Goal: Transaction & Acquisition: Purchase product/service

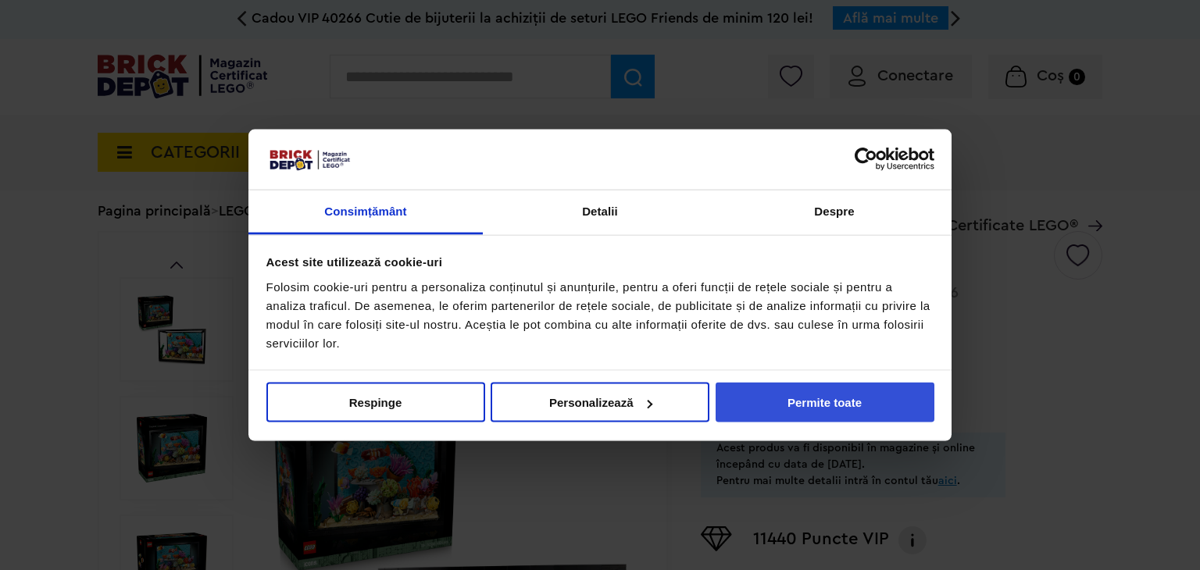
click at [807, 411] on button "Permite toate" at bounding box center [825, 403] width 219 height 40
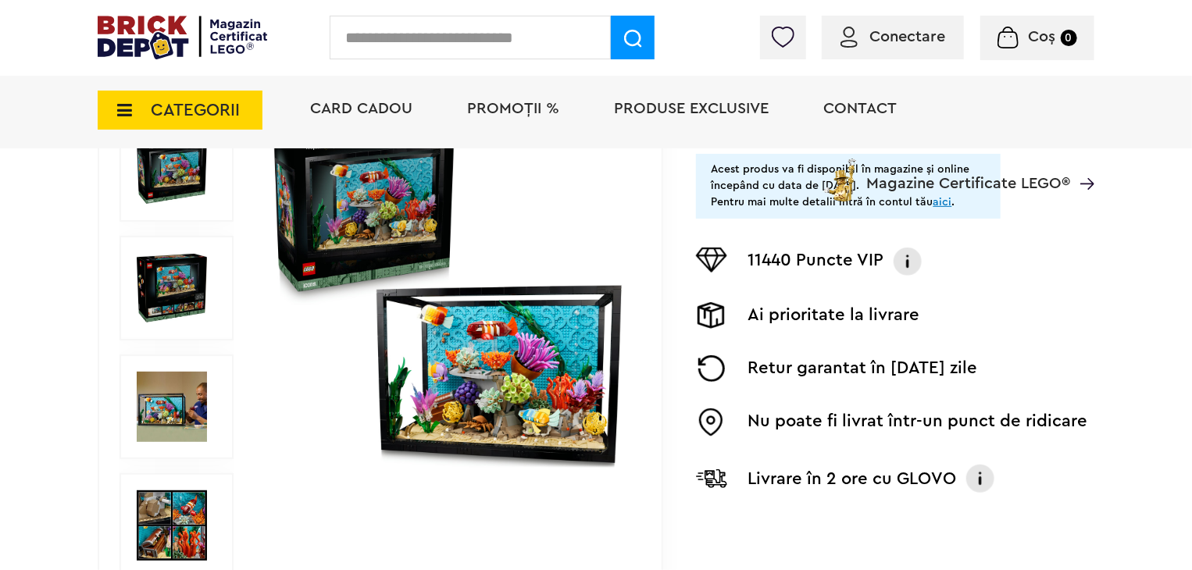
scroll to position [317, 0]
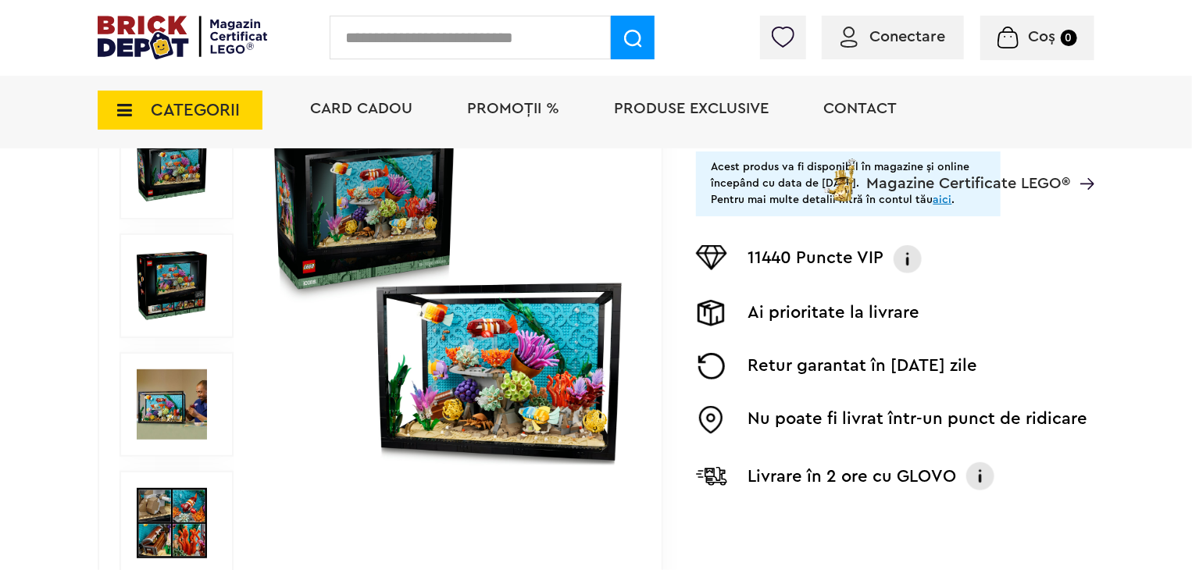
click at [194, 419] on img at bounding box center [172, 405] width 70 height 70
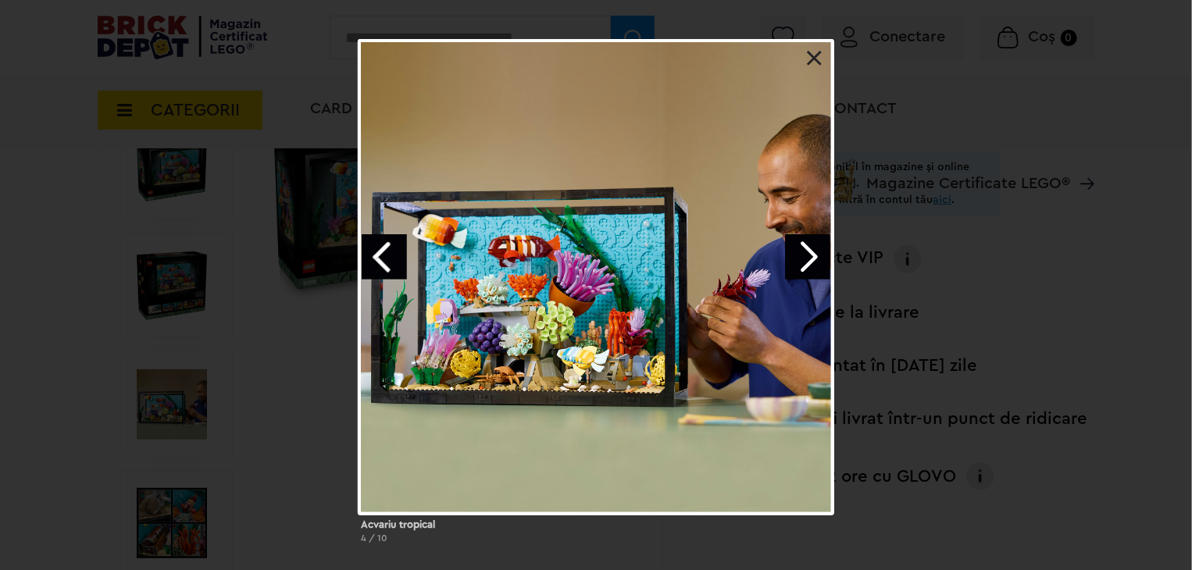
click at [817, 256] on link "Next image" at bounding box center [807, 256] width 45 height 45
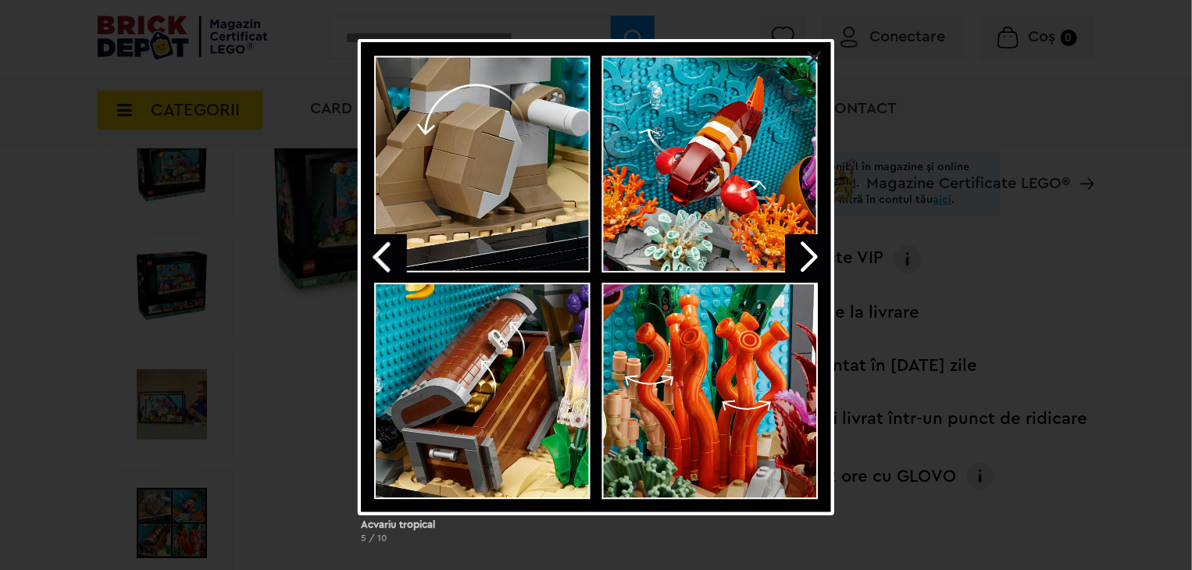
click at [800, 260] on link "Next image" at bounding box center [807, 256] width 45 height 45
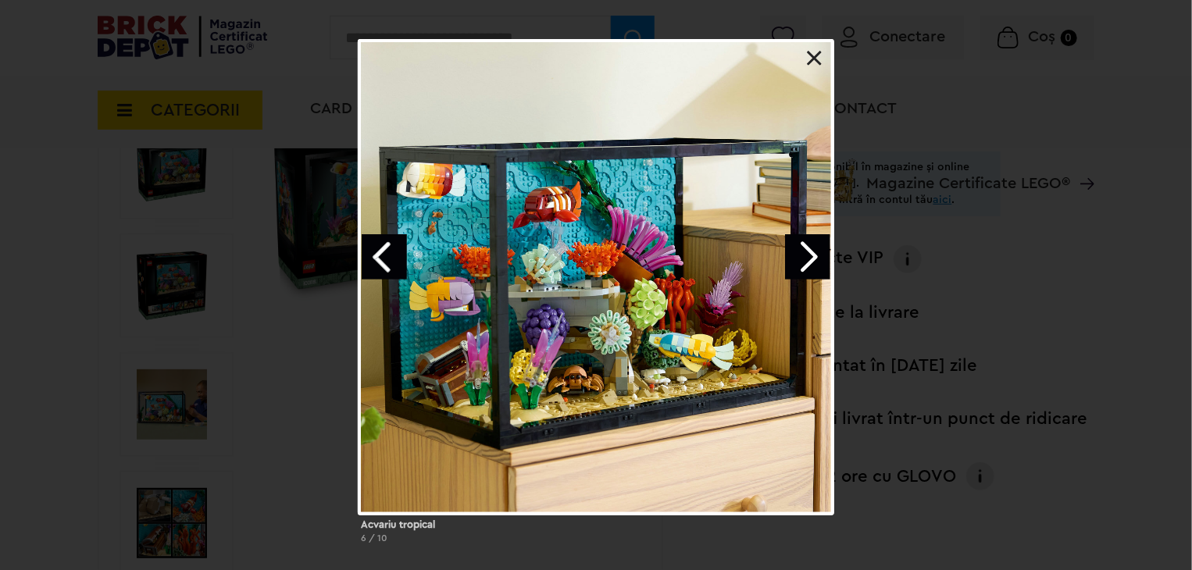
click at [800, 260] on link "Next image" at bounding box center [807, 256] width 45 height 45
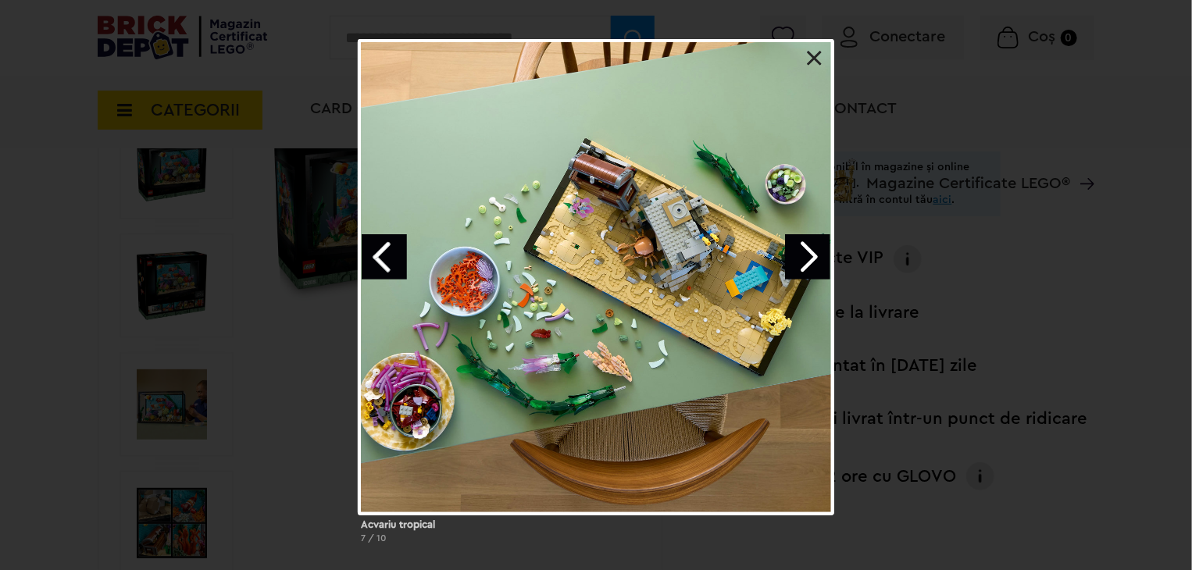
click at [818, 49] on div at bounding box center [596, 277] width 477 height 477
click at [806, 63] on div at bounding box center [596, 277] width 477 height 477
click at [807, 63] on link at bounding box center [815, 59] width 16 height 16
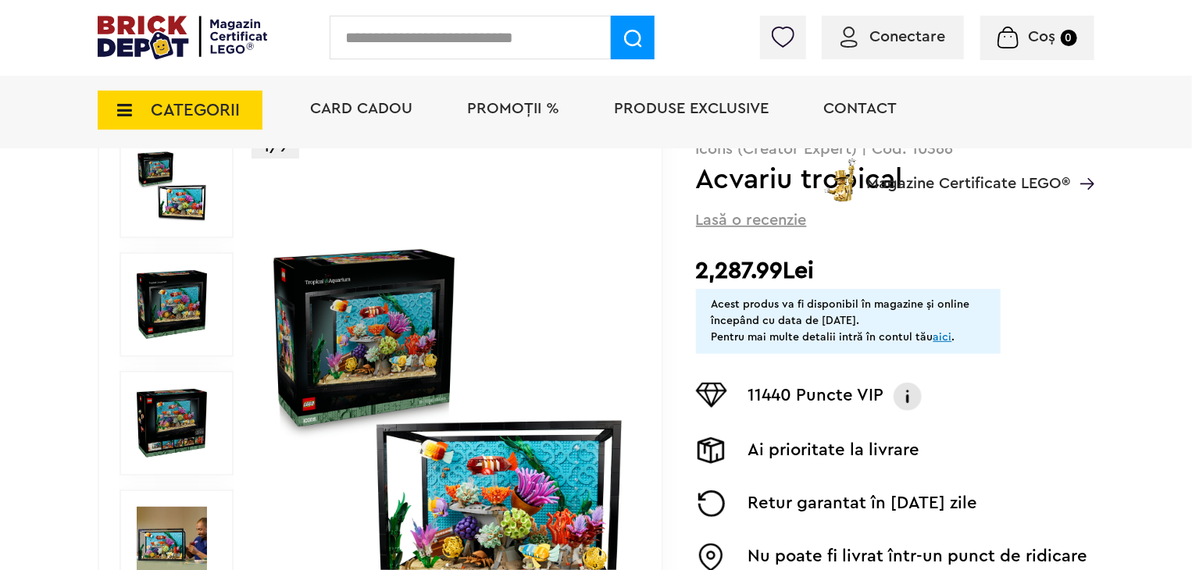
scroll to position [0, 0]
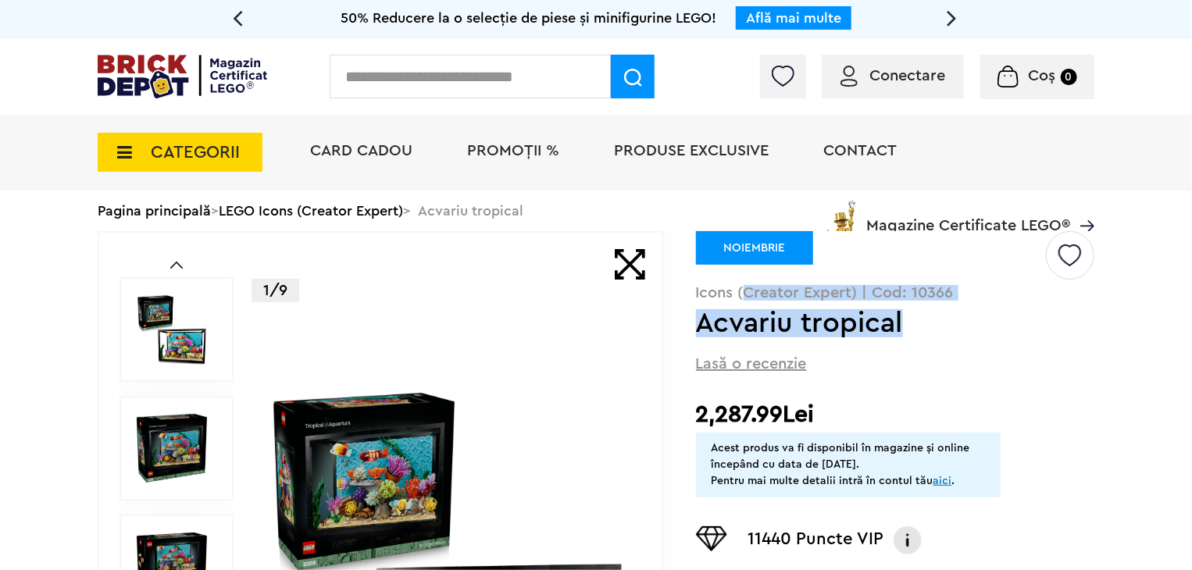
drag, startPoint x: 747, startPoint y: 299, endPoint x: 913, endPoint y: 315, distance: 166.5
click at [913, 315] on div "Creează o listă nouă NOIEMBRIE Icons (Creator Expert) | Cod: 10366 Acvariu trop…" at bounding box center [895, 513] width 399 height 565
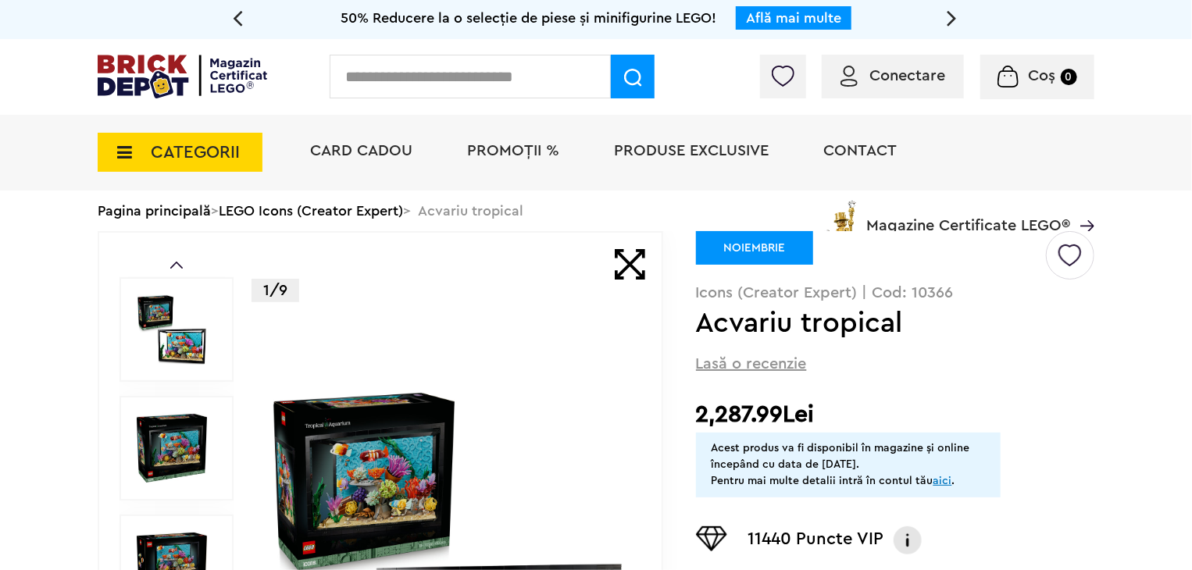
click at [743, 381] on div "Creează o listă nouă NOIEMBRIE Icons (Creator Expert) | Cod: 10366 Acvariu trop…" at bounding box center [895, 513] width 399 height 565
drag, startPoint x: 756, startPoint y: 418, endPoint x: 982, endPoint y: 493, distance: 238.0
click at [982, 493] on div "Creează o listă nouă NOIEMBRIE Icons (Creator Expert) | Cod: 10366 Acvariu trop…" at bounding box center [895, 513] width 399 height 565
click at [939, 481] on link "aici" at bounding box center [943, 481] width 19 height 11
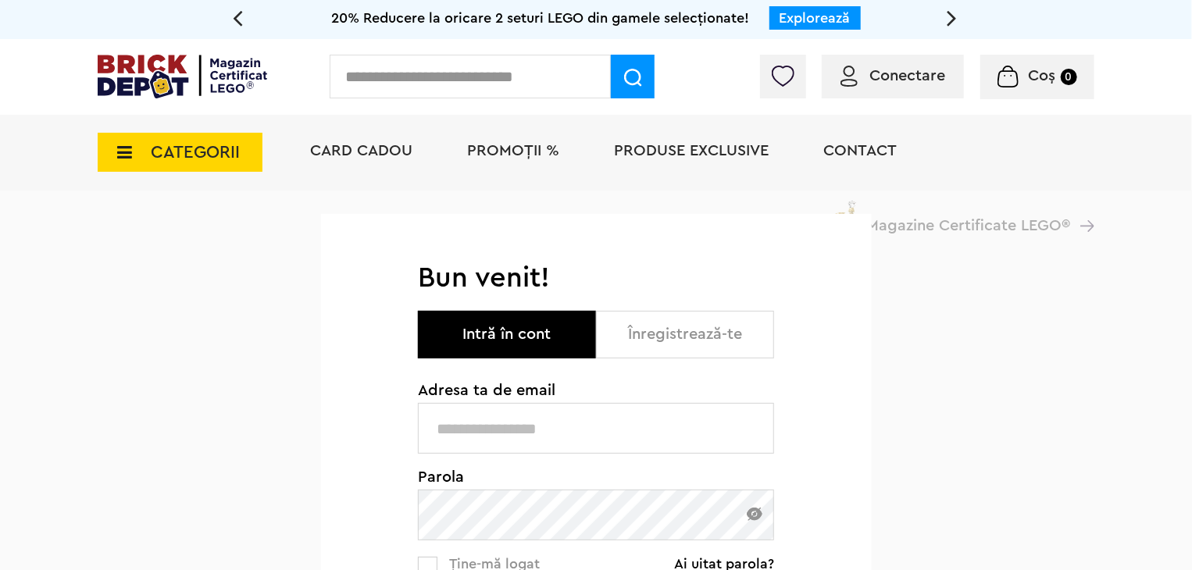
click at [881, 94] on div "Conectare" at bounding box center [893, 77] width 142 height 44
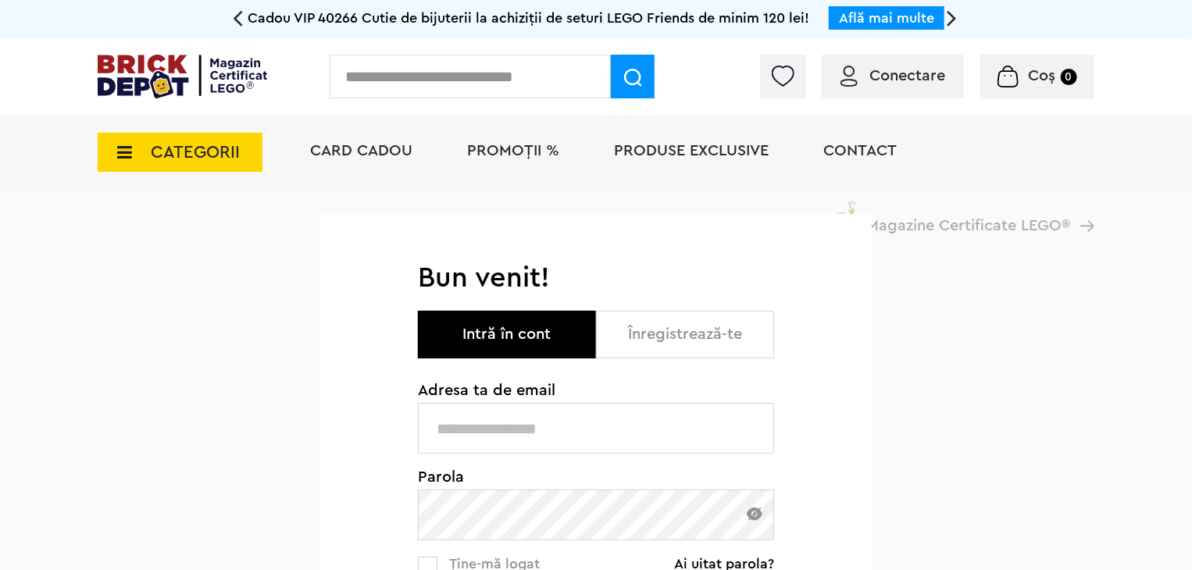
click at [903, 84] on span "Conectare" at bounding box center [908, 76] width 76 height 16
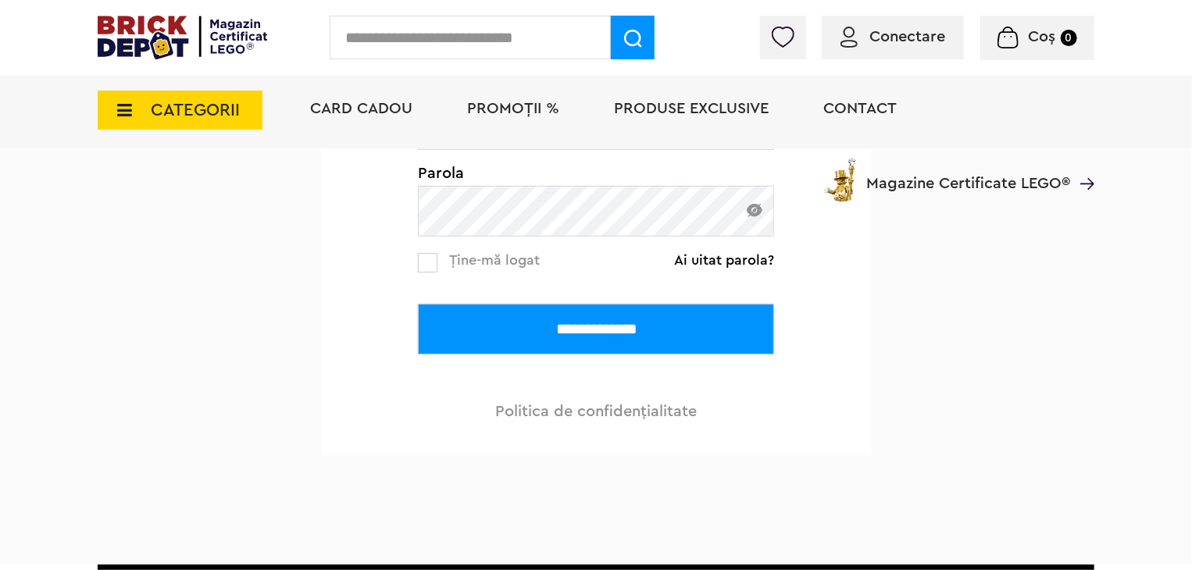
scroll to position [346, 0]
